Goal: Task Accomplishment & Management: Complete application form

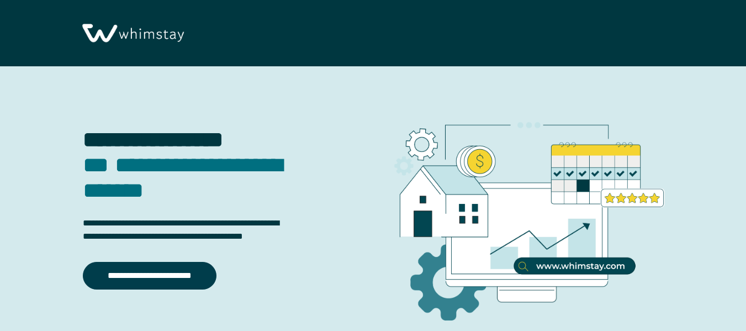
select select "IN"
select select "Standard"
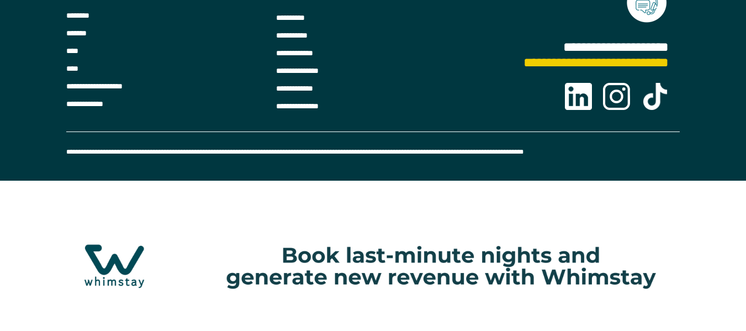
scroll to position [2675, 0]
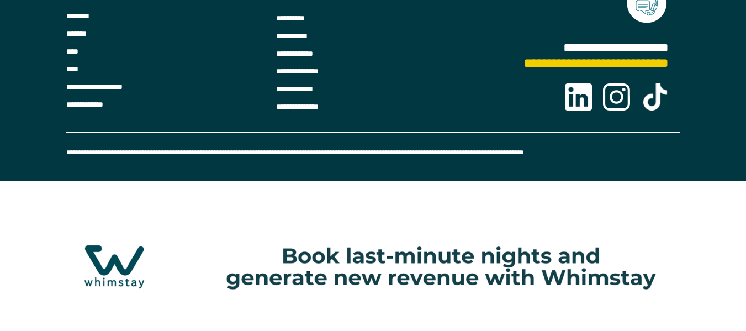
click at [253, 247] on img at bounding box center [373, 266] width 674 height 71
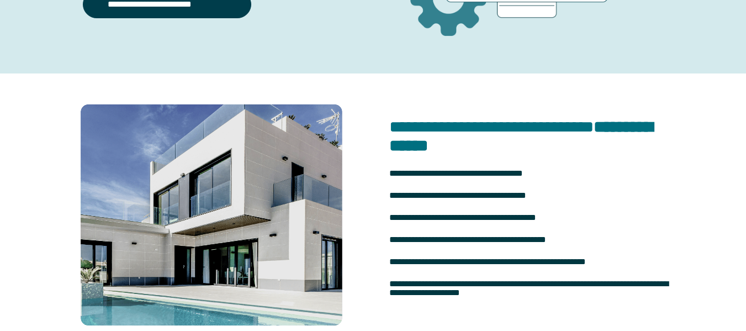
scroll to position [0, 0]
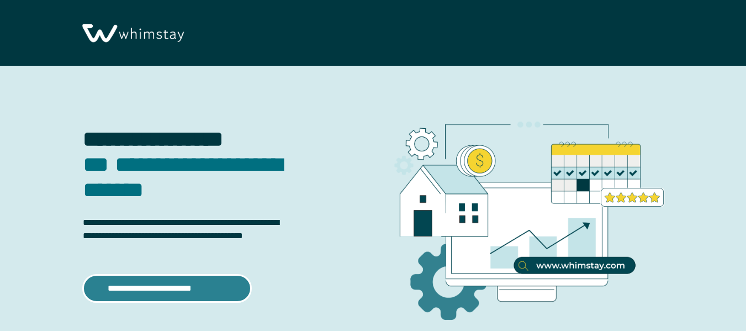
click at [175, 286] on link "**********" at bounding box center [167, 288] width 168 height 28
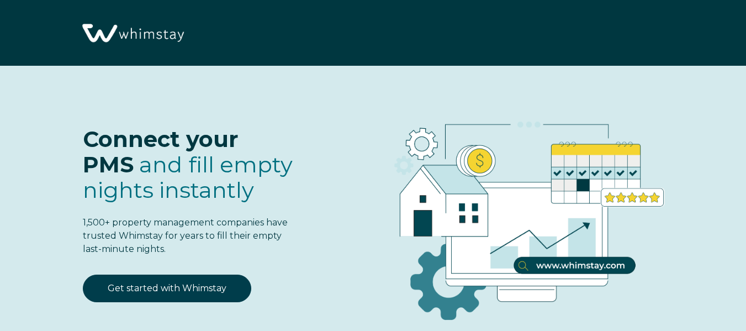
select select "IN"
select select "Standard"
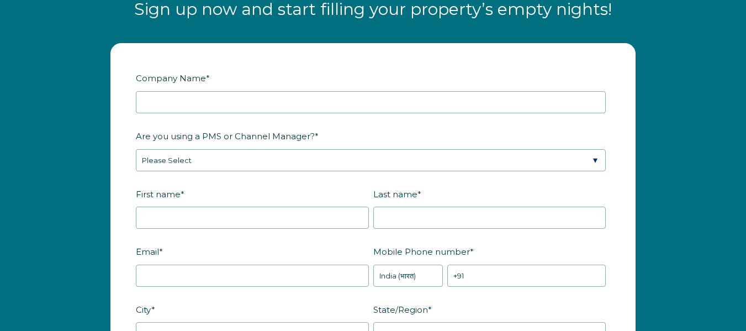
scroll to position [1288, 0]
select select "IN"
select select "Standard"
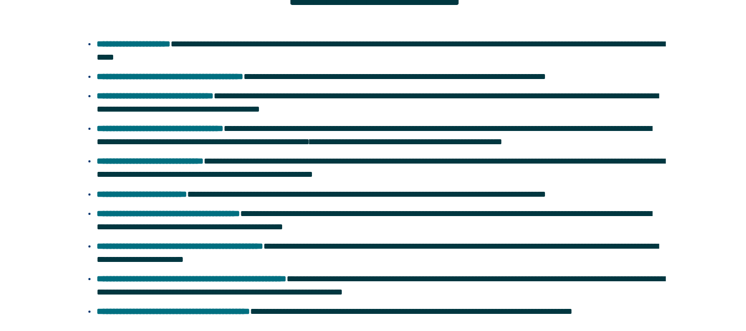
scroll to position [2222, 0]
